Goal: Task Accomplishment & Management: Manage account settings

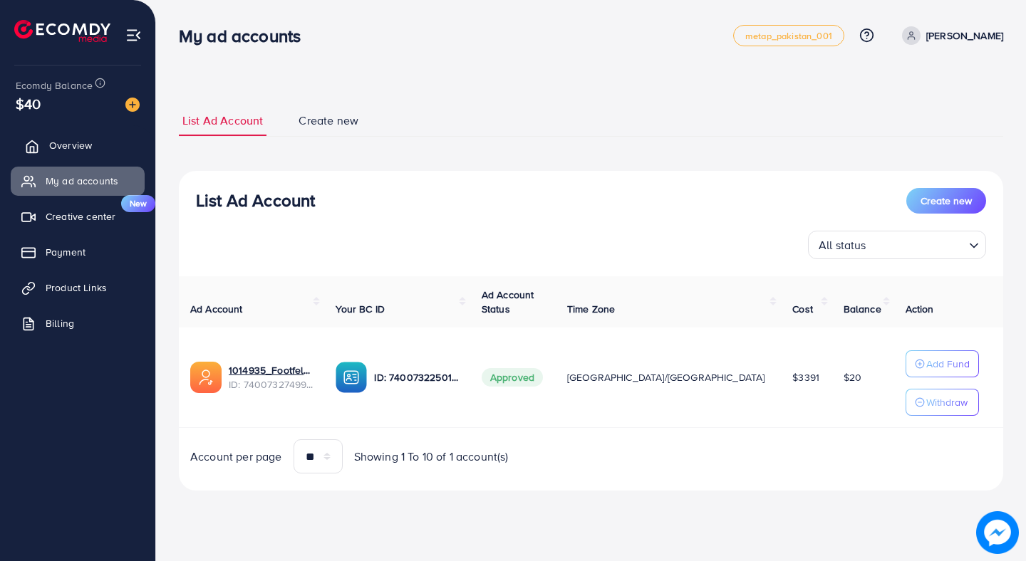
click at [68, 147] on span "Overview" at bounding box center [70, 145] width 43 height 14
click at [950, 28] on p "[PERSON_NAME]" at bounding box center [964, 35] width 77 height 17
click at [918, 113] on span "Log out" at bounding box center [917, 116] width 38 height 17
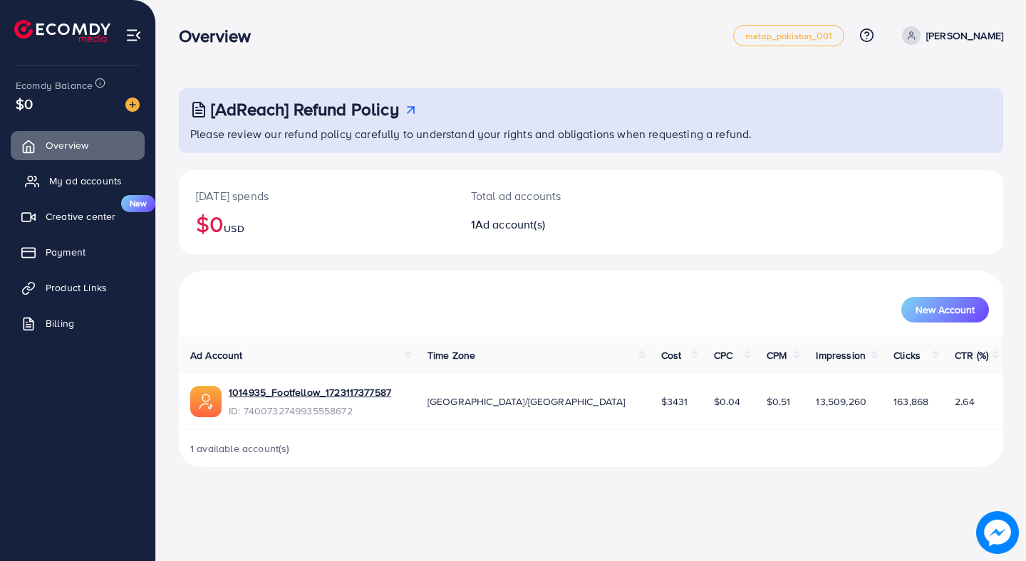
click at [78, 173] on link "My ad accounts" at bounding box center [78, 181] width 134 height 28
